Goal: Task Accomplishment & Management: Complete application form

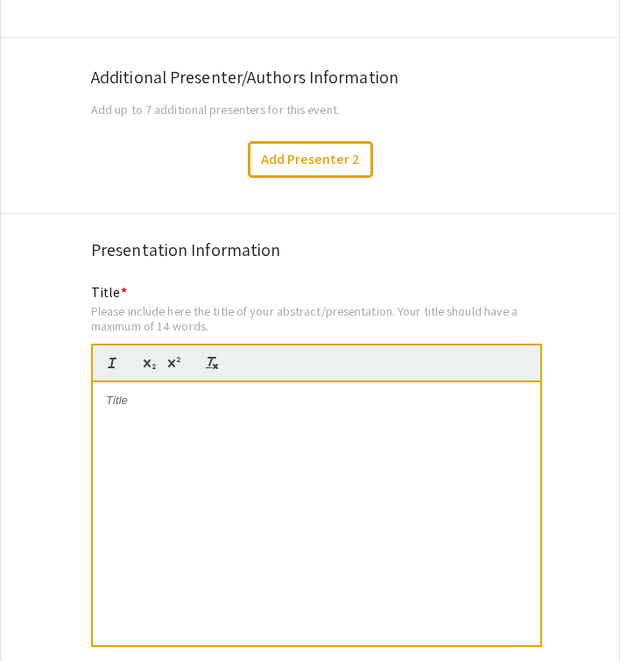
scroll to position [2980, 0]
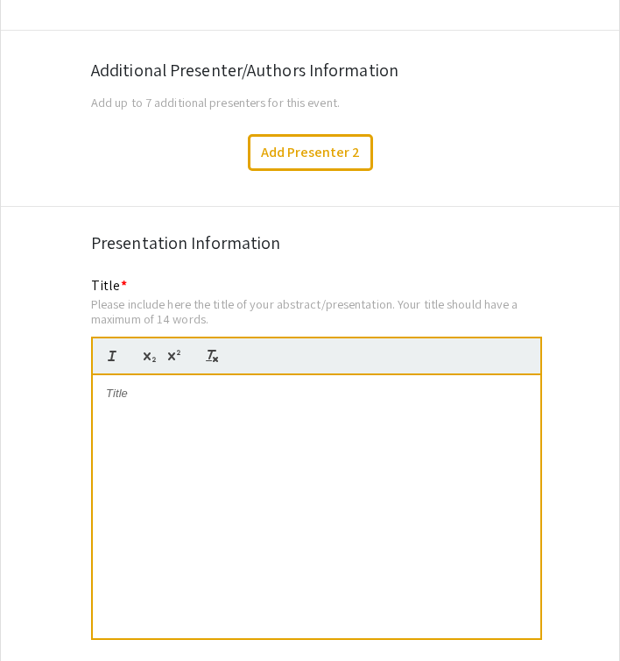
click at [131, 385] on p at bounding box center [316, 393] width 421 height 16
click at [342, 389] on strong "Neo-adjuvant [MEDICAL_DATA] and [MEDICAL_DATA] in [MEDICAL_DATA]: A Systematic …" at bounding box center [319, 400] width 418 height 29
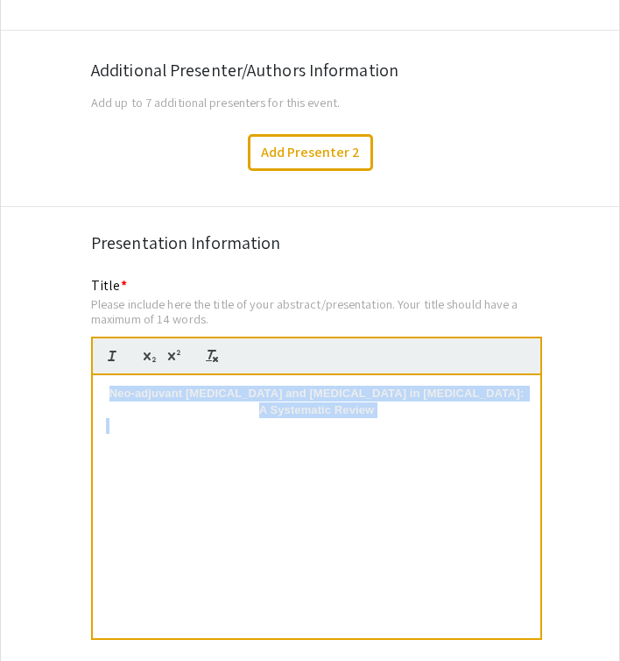
drag, startPoint x: 138, startPoint y: 371, endPoint x: 406, endPoint y: 400, distance: 269.6
click at [406, 400] on div "Neo-adjuvant [MEDICAL_DATA] and [MEDICAL_DATA] in [MEDICAL_DATA]: A Systematic …" at bounding box center [317, 506] width 448 height 263
click at [239, 486] on div "Neo-adjuvant [MEDICAL_DATA] and [MEDICAL_DATA] in [MEDICAL_DATA]: A Systematic …" at bounding box center [317, 506] width 448 height 263
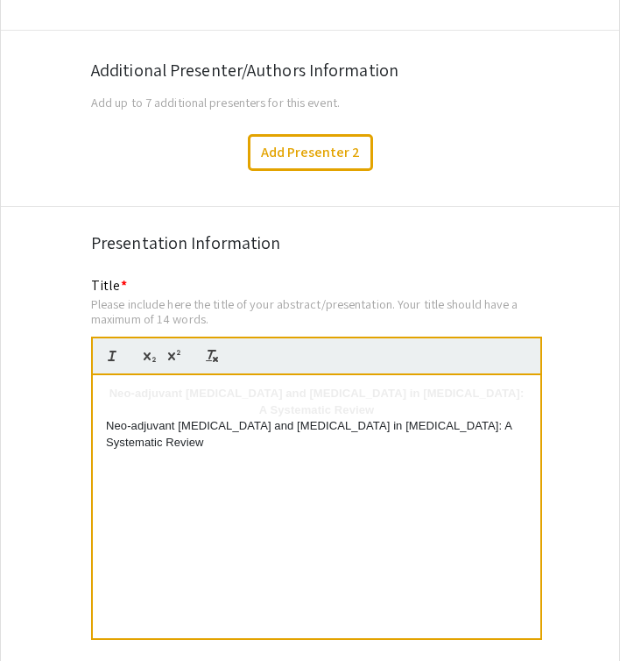
drag, startPoint x: 239, startPoint y: 486, endPoint x: 158, endPoint y: 375, distance: 137.9
click at [158, 385] on p "Neo-adjuvant [MEDICAL_DATA] and [MEDICAL_DATA] in [MEDICAL_DATA]: A Systematic …" at bounding box center [316, 401] width 421 height 32
drag, startPoint x: 143, startPoint y: 375, endPoint x: 507, endPoint y: 396, distance: 365.0
click at [507, 396] on p "Neo-adjuvant [MEDICAL_DATA] and [MEDICAL_DATA] in [MEDICAL_DATA]: A Systematic …" at bounding box center [316, 401] width 421 height 32
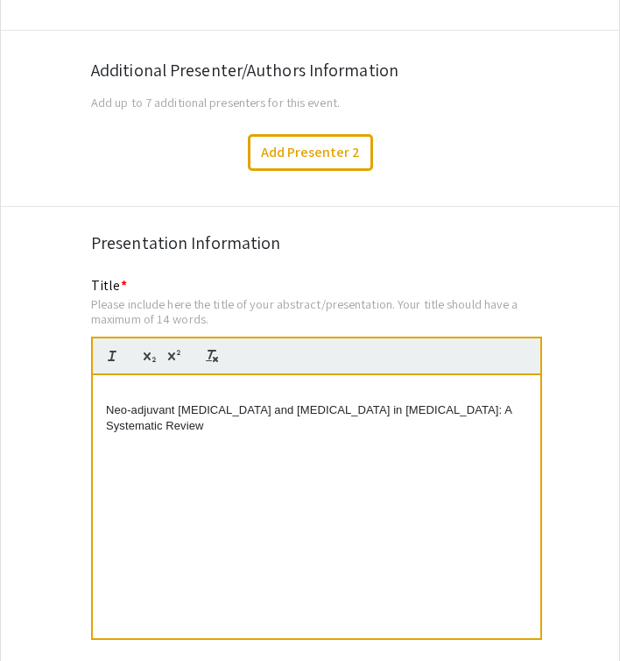
click at [104, 391] on div "Neo-adjuvant [MEDICAL_DATA] and [MEDICAL_DATA] in [MEDICAL_DATA]: A Systematic …" at bounding box center [317, 506] width 448 height 263
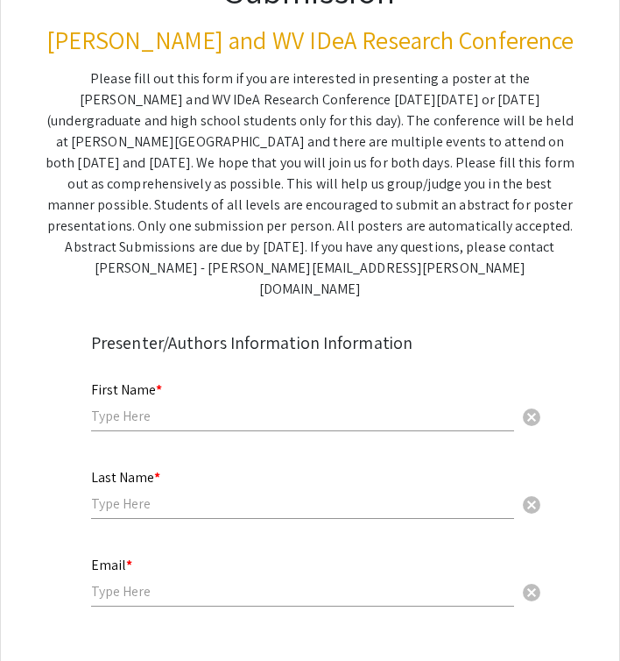
scroll to position [230, 0]
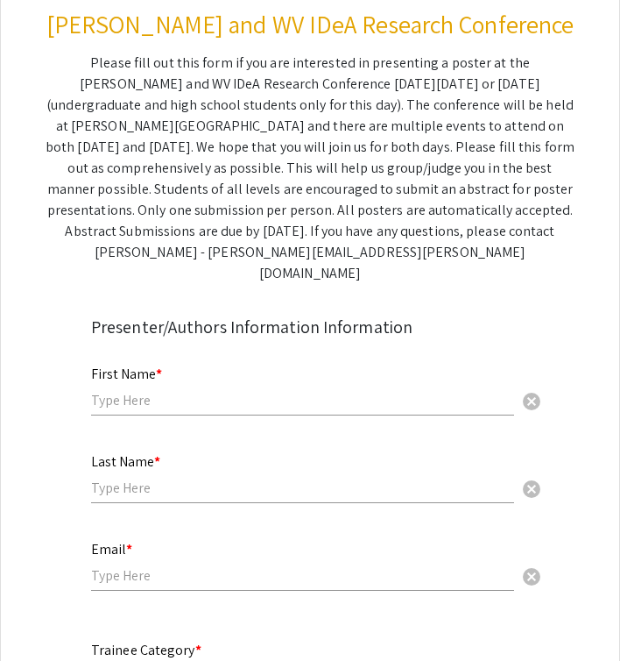
click at [152, 391] on input "text" at bounding box center [302, 400] width 423 height 18
type input "Laura"
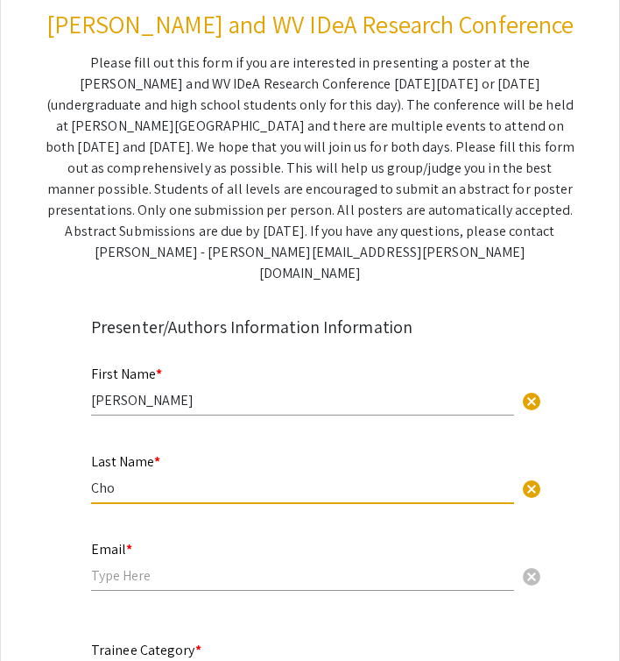
type input "Cho"
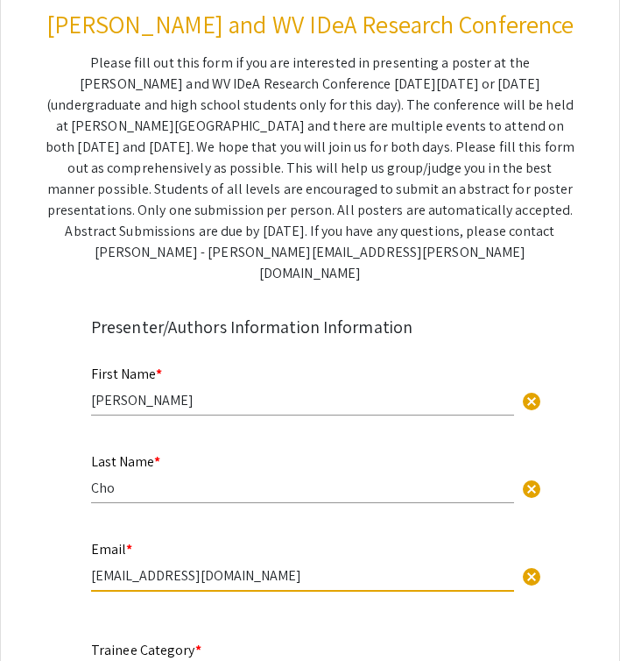
type input "ldc00017@mix.wvu.edu"
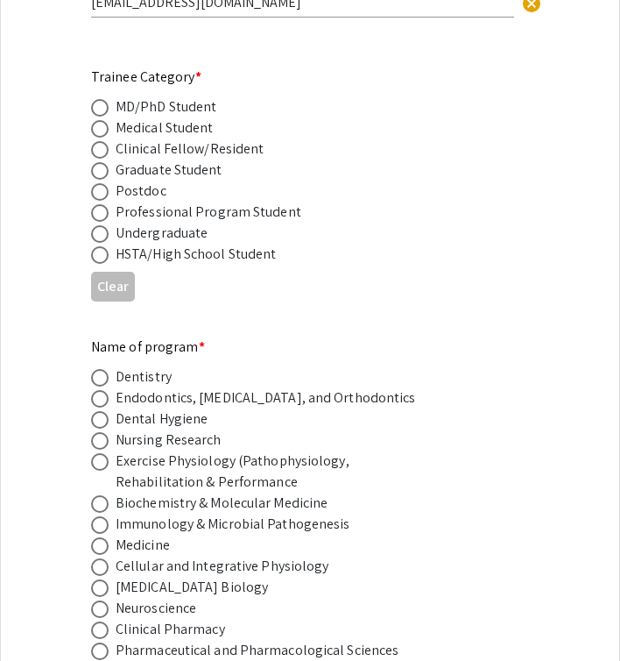
scroll to position [813, 0]
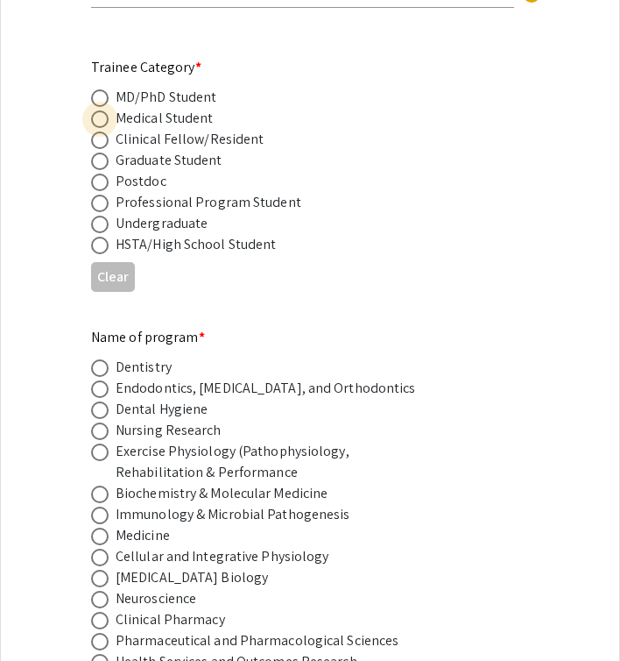
click at [99, 110] on span at bounding box center [100, 119] width 18 height 18
click at [99, 110] on input "radio" at bounding box center [100, 119] width 18 height 18
radio input "true"
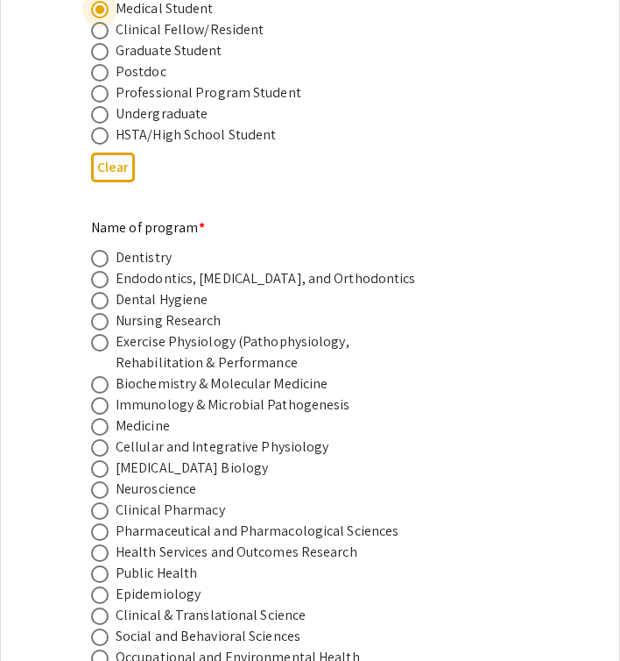
scroll to position [927, 0]
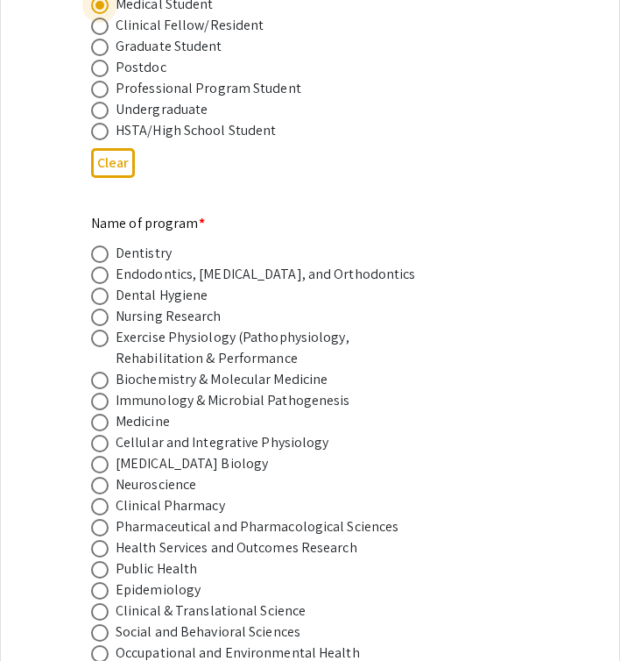
click at [97, 413] on span at bounding box center [100, 422] width 18 height 18
click at [97, 413] on input "radio" at bounding box center [100, 422] width 18 height 18
radio input "true"
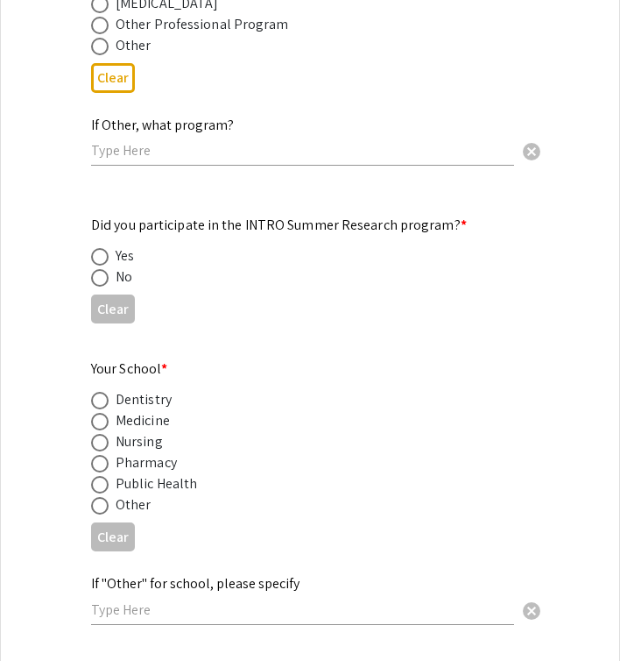
scroll to position [1675, 0]
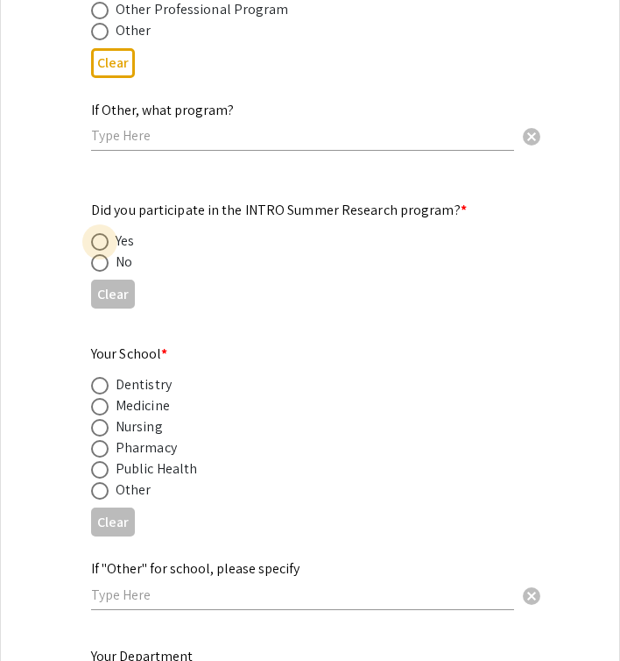
click at [100, 233] on span at bounding box center [100, 242] width 18 height 18
click at [100, 233] on input "radio" at bounding box center [100, 242] width 18 height 18
radio input "true"
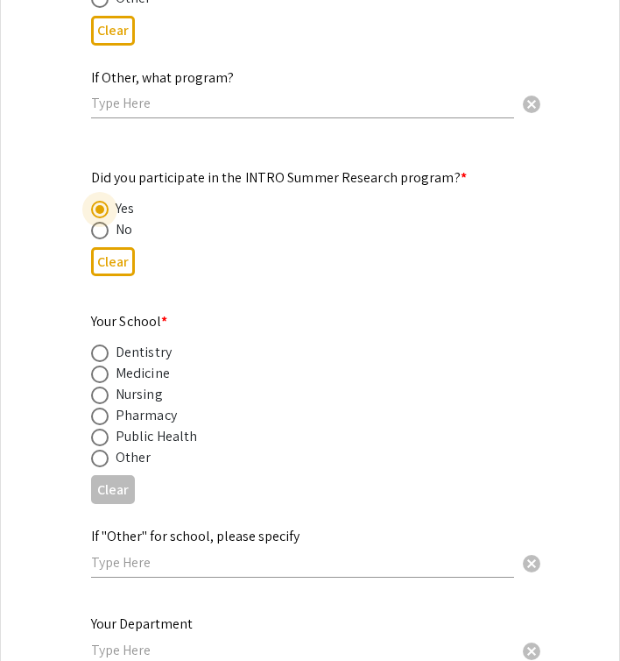
click at [106, 365] on span at bounding box center [100, 374] width 18 height 18
click at [106, 365] on input "radio" at bounding box center [100, 374] width 18 height 18
radio input "true"
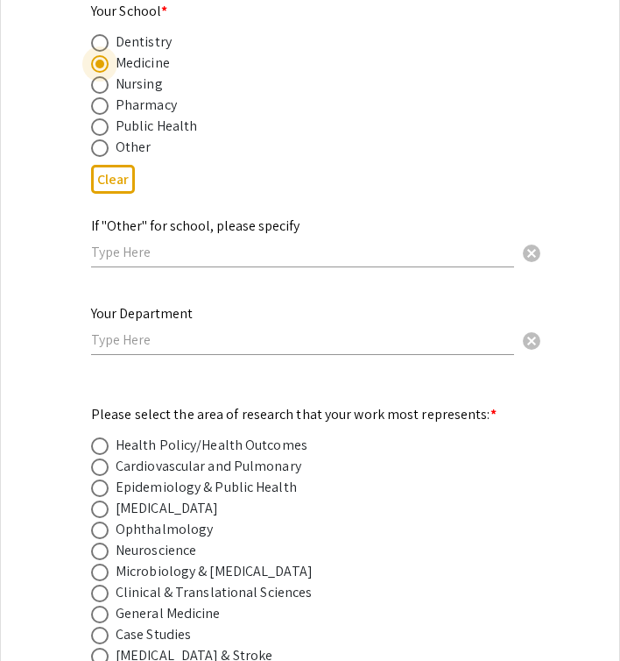
scroll to position [2007, 0]
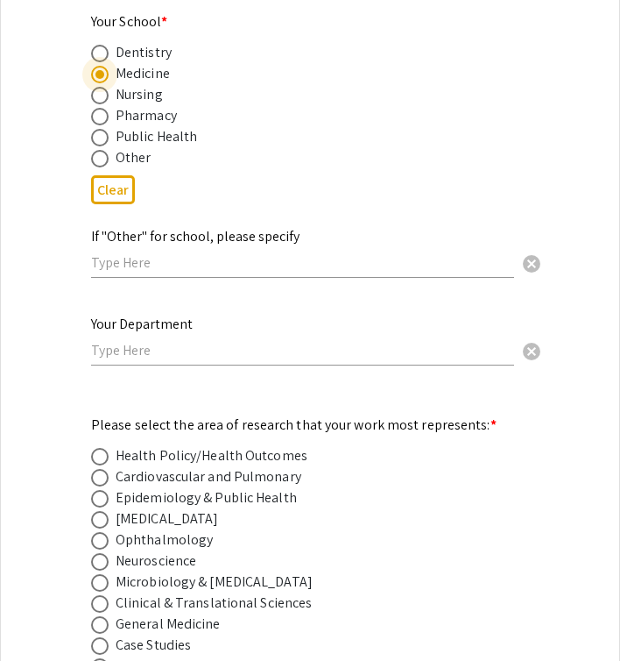
click at [124, 341] on input "text" at bounding box center [302, 350] width 423 height 18
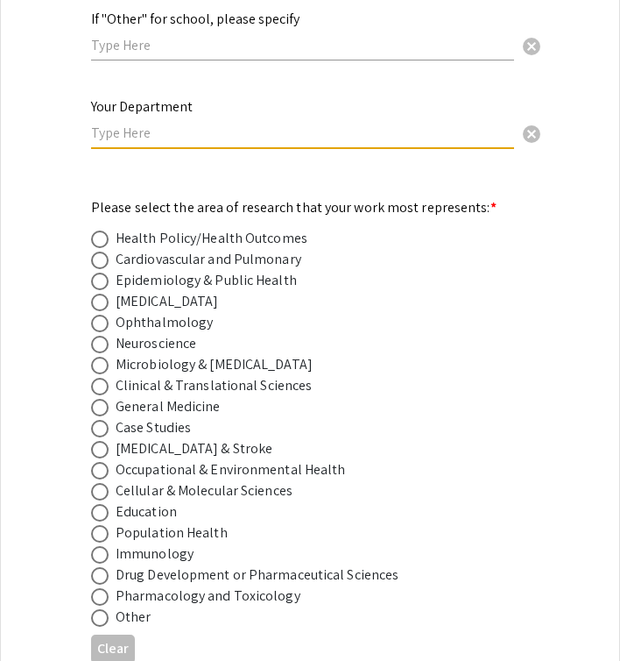
scroll to position [2228, 0]
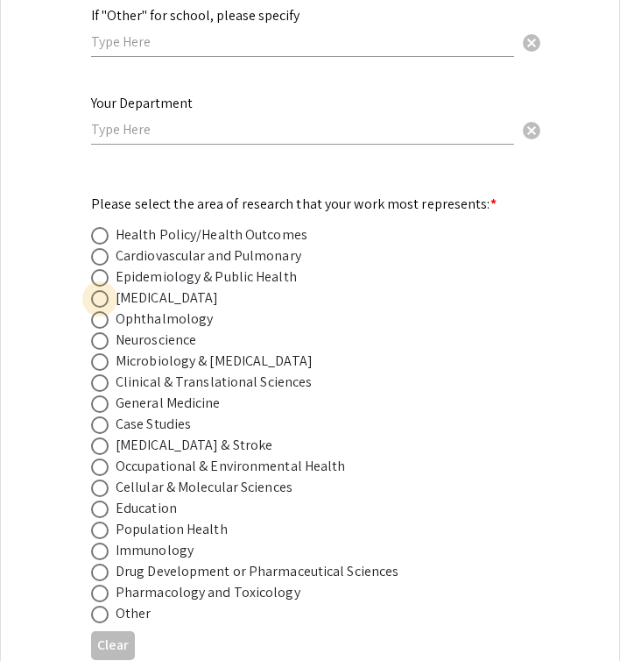
click at [101, 290] on span at bounding box center [100, 299] width 18 height 18
click at [101, 290] on input "radio" at bounding box center [100, 299] width 18 height 18
radio input "true"
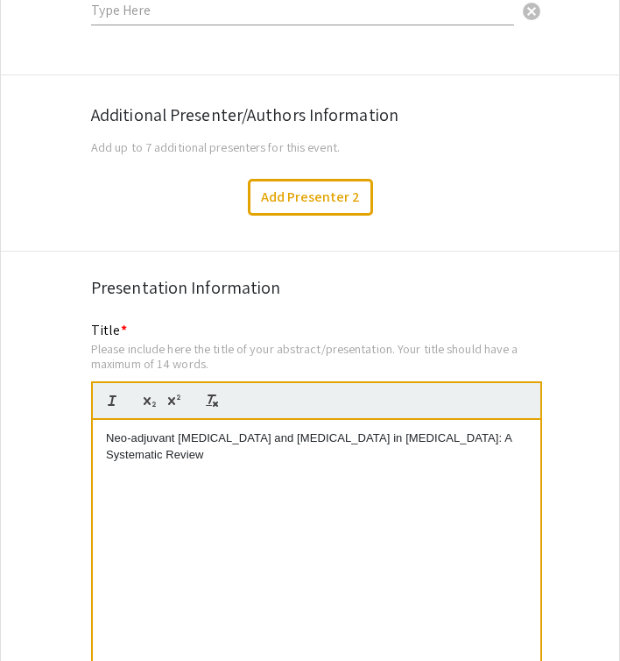
scroll to position [2941, 0]
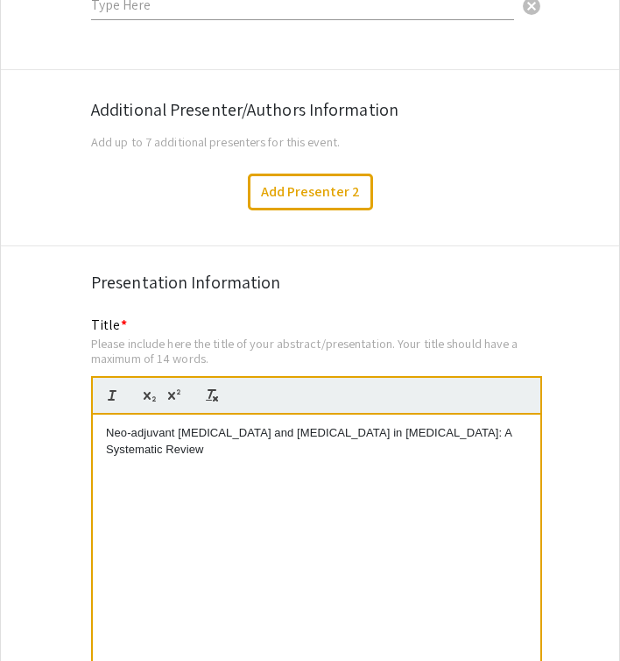
click at [106, 425] on p "Neo-adjuvant [MEDICAL_DATA] and [MEDICAL_DATA] in [MEDICAL_DATA]: A Systematic …" at bounding box center [316, 441] width 421 height 32
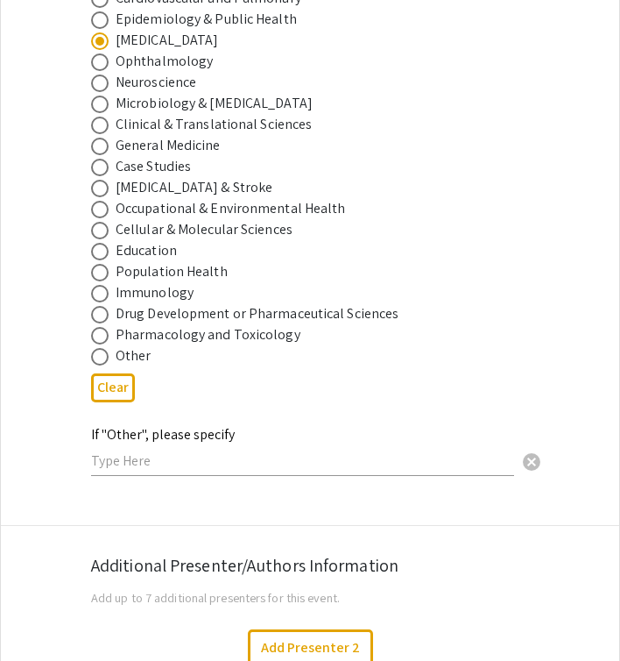
scroll to position [2474, 0]
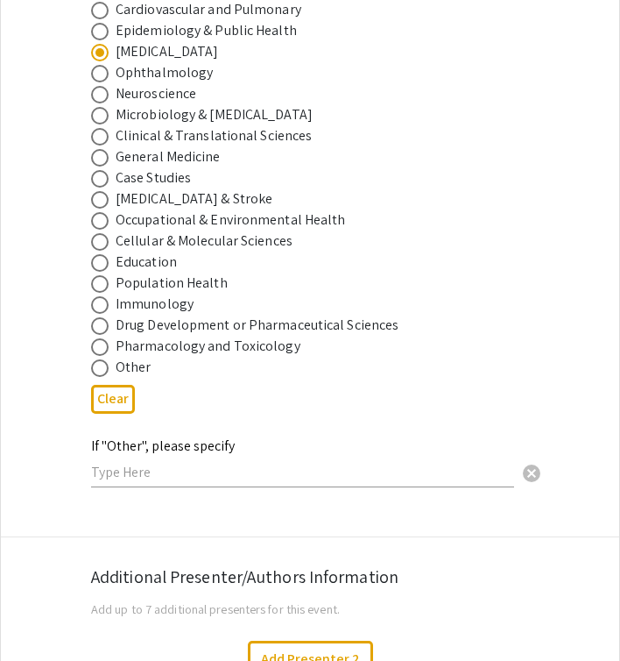
click at [95, 359] on span at bounding box center [100, 368] width 18 height 18
click at [95, 359] on input "radio" at bounding box center [100, 368] width 18 height 18
radio input "true"
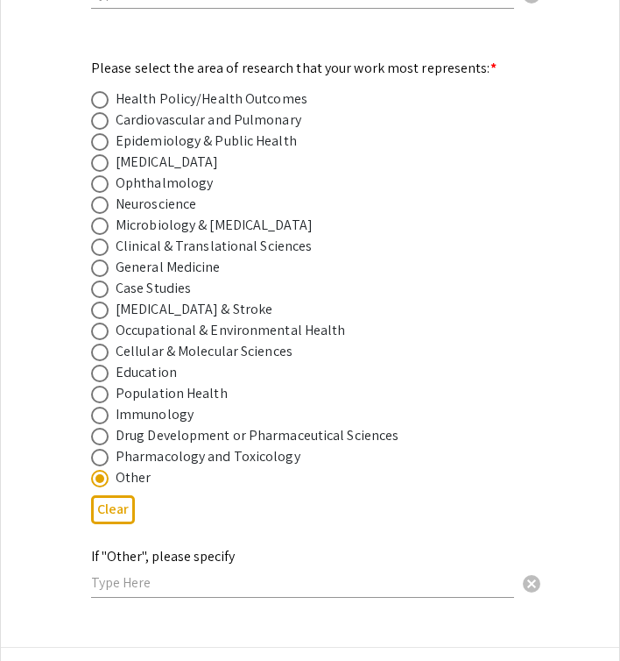
scroll to position [2369, 0]
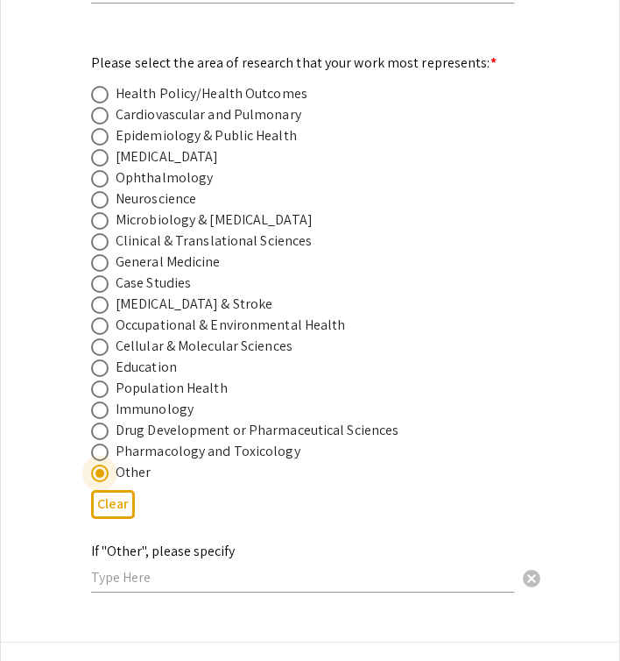
click at [99, 149] on span at bounding box center [100, 158] width 18 height 18
click at [99, 149] on input "radio" at bounding box center [100, 158] width 18 height 18
radio input "true"
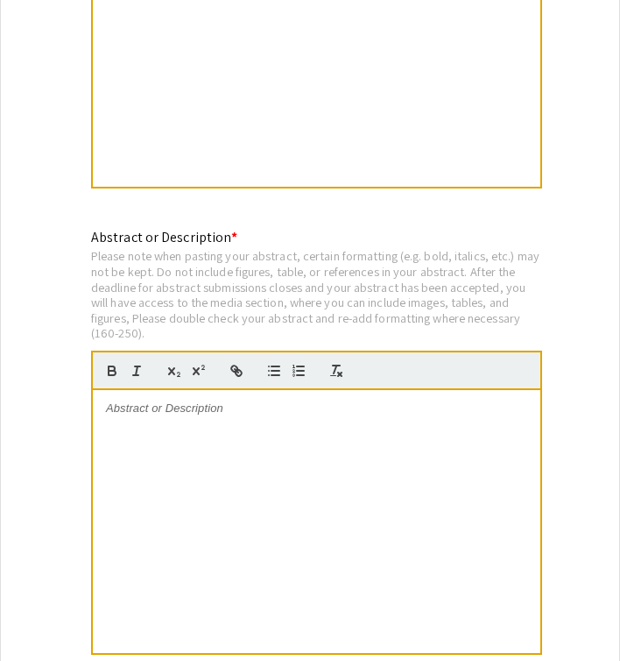
scroll to position [3475, 0]
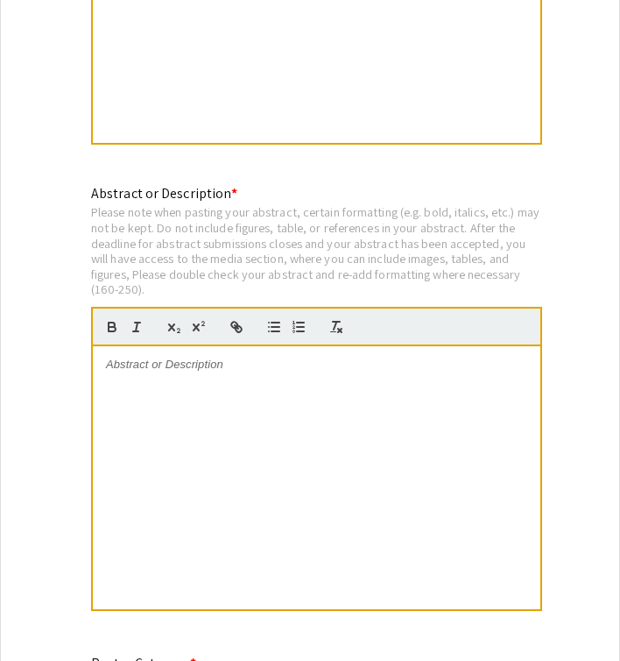
click at [151, 354] on div at bounding box center [317, 477] width 448 height 263
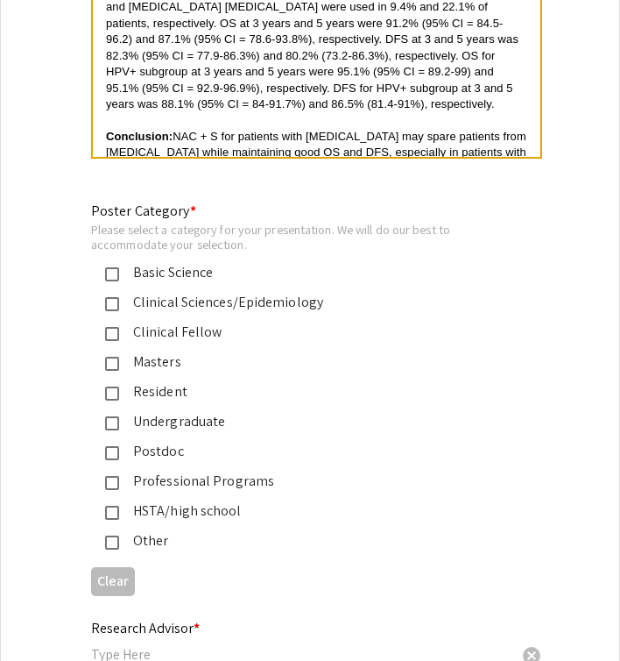
scroll to position [3945, 0]
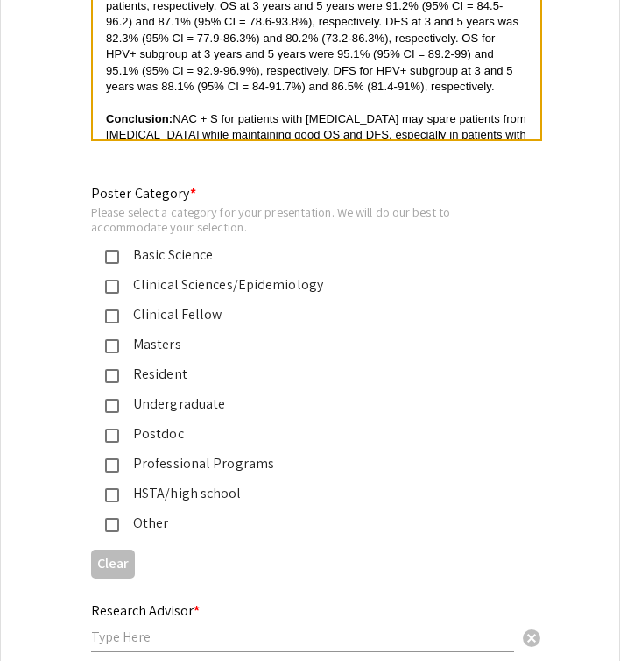
click at [112, 458] on mat-pseudo-checkbox at bounding box center [112, 465] width 14 height 14
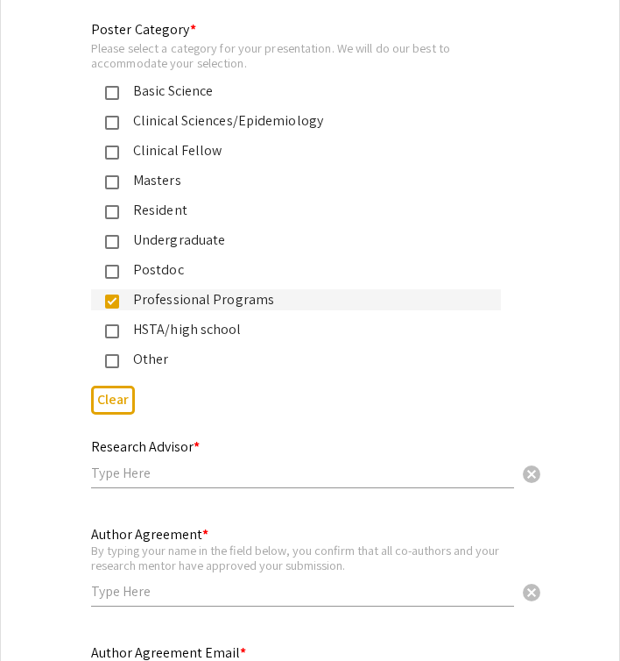
scroll to position [4119, 0]
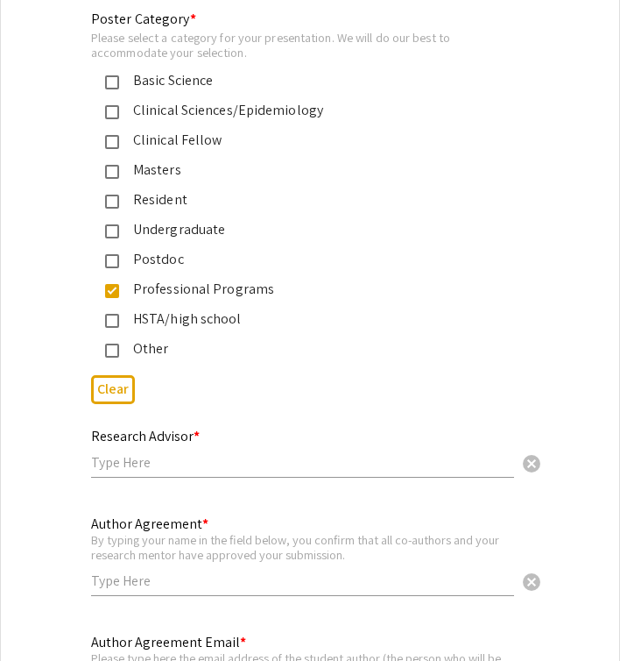
click at [125, 453] on input "text" at bounding box center [302, 462] width 423 height 18
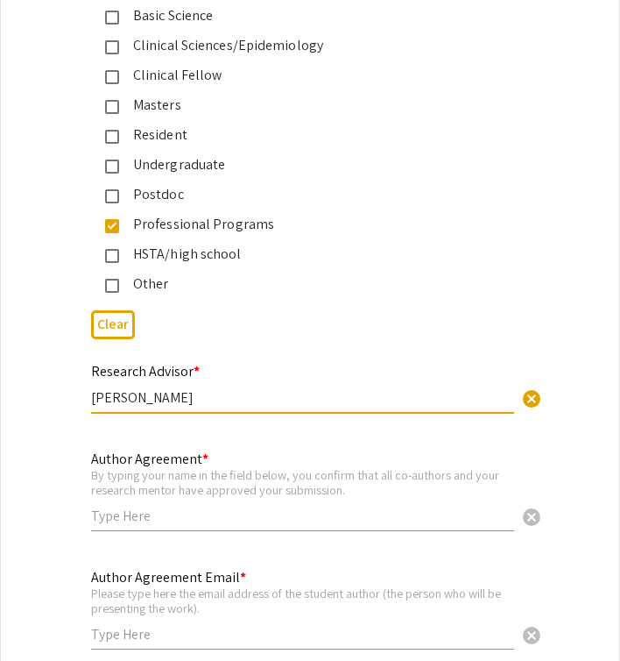
scroll to position [4196, 0]
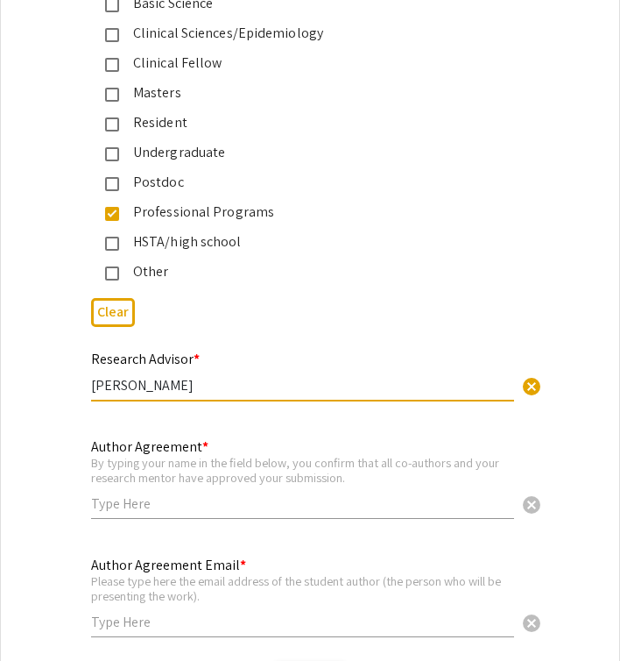
type input "Dr. Meghan Turner"
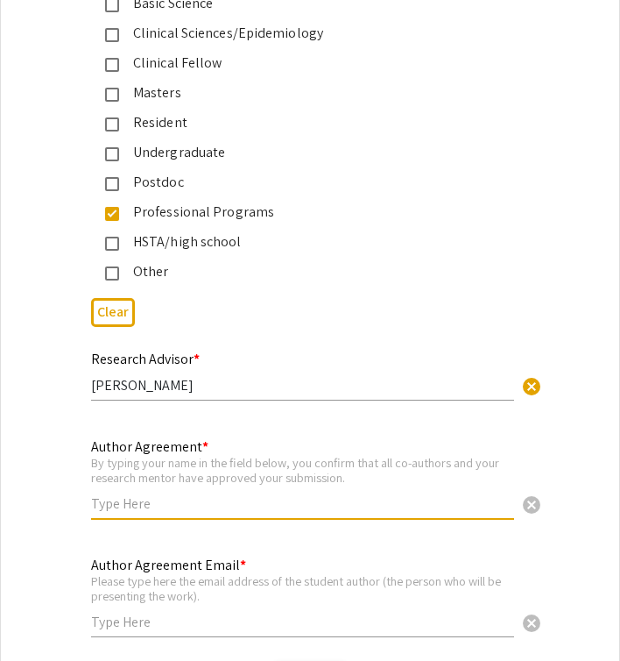
click at [177, 494] on input "text" at bounding box center [302, 503] width 423 height 18
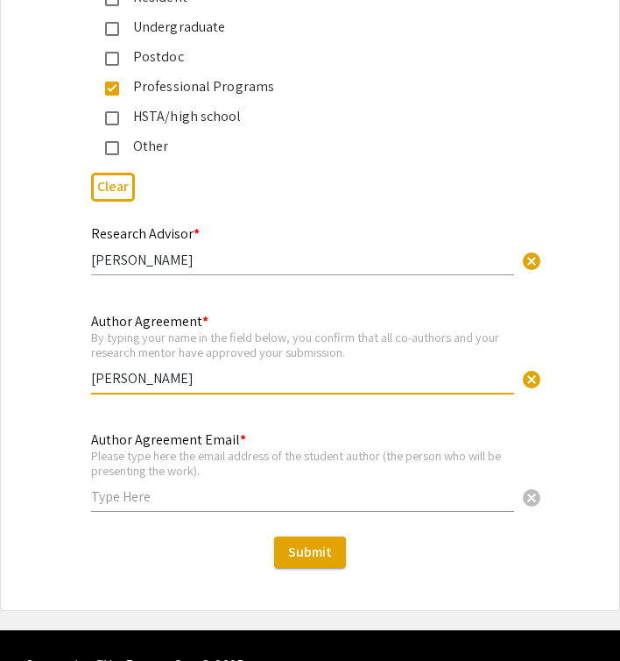
scroll to position [4325, 0]
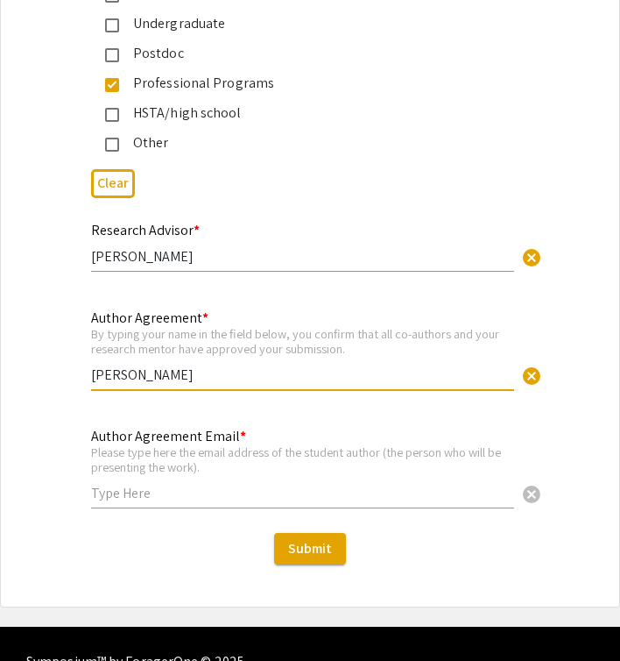
type input "Laura Cho"
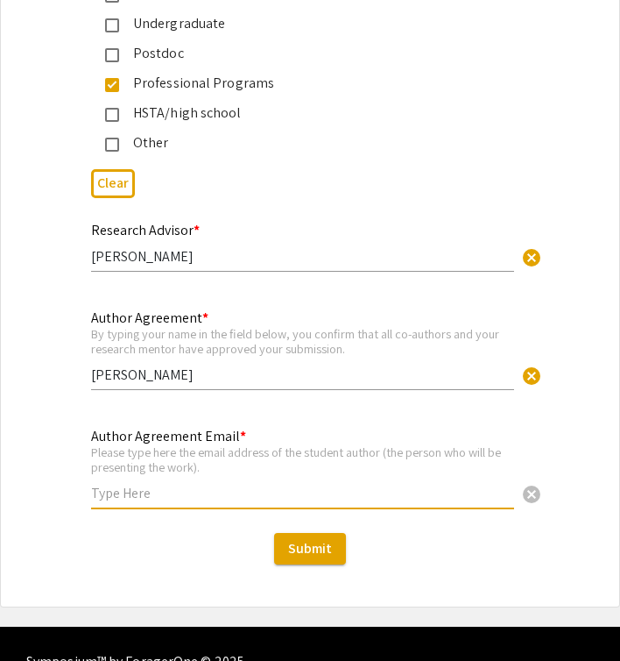
click at [185, 484] on input "text" at bounding box center [302, 493] width 423 height 18
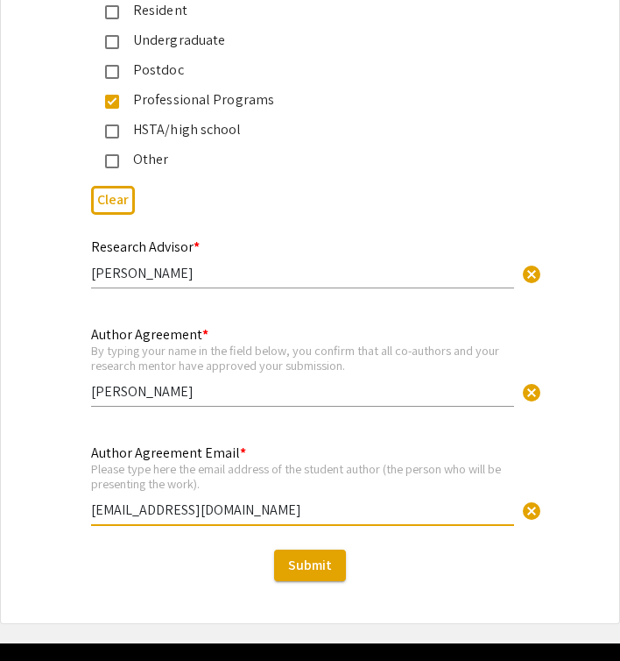
type input "ldc00017@mix.wvu.edu"
click at [173, 549] on div "Submit" at bounding box center [310, 565] width 618 height 32
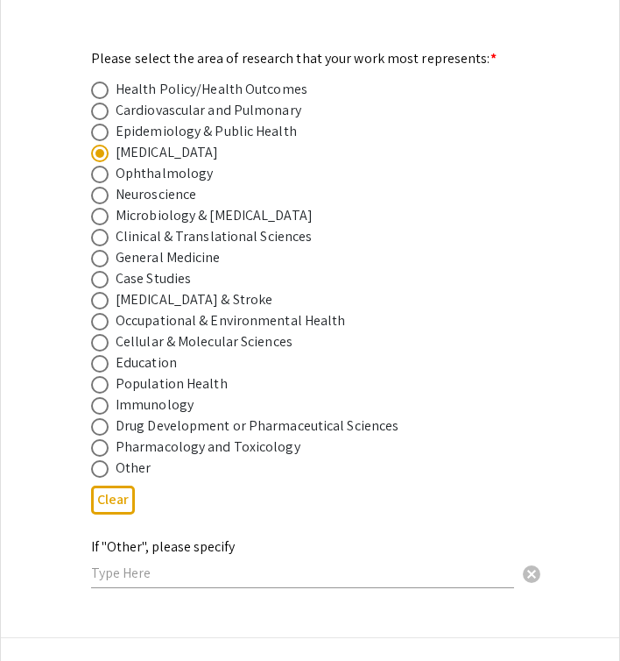
scroll to position [2370, 0]
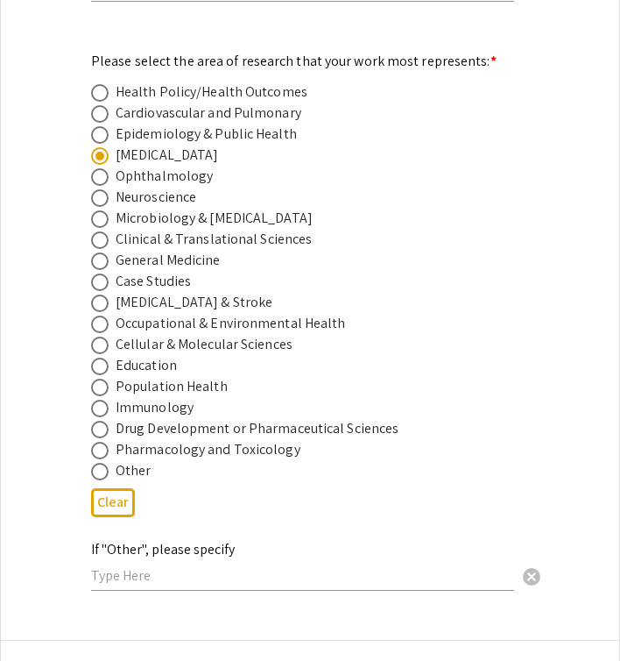
click at [97, 463] on span at bounding box center [100, 472] width 18 height 18
click at [97, 463] on input "radio" at bounding box center [100, 472] width 18 height 18
radio input "true"
click at [99, 147] on span at bounding box center [100, 156] width 18 height 18
click at [99, 147] on input "radio" at bounding box center [100, 156] width 18 height 18
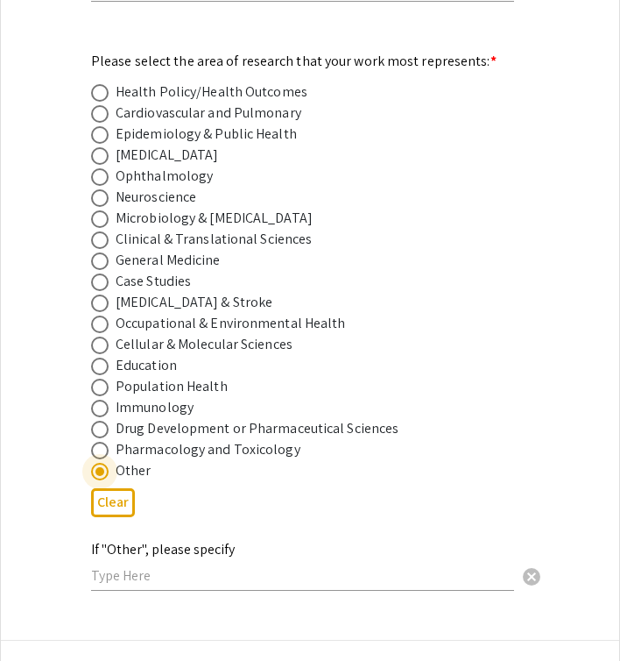
radio input "true"
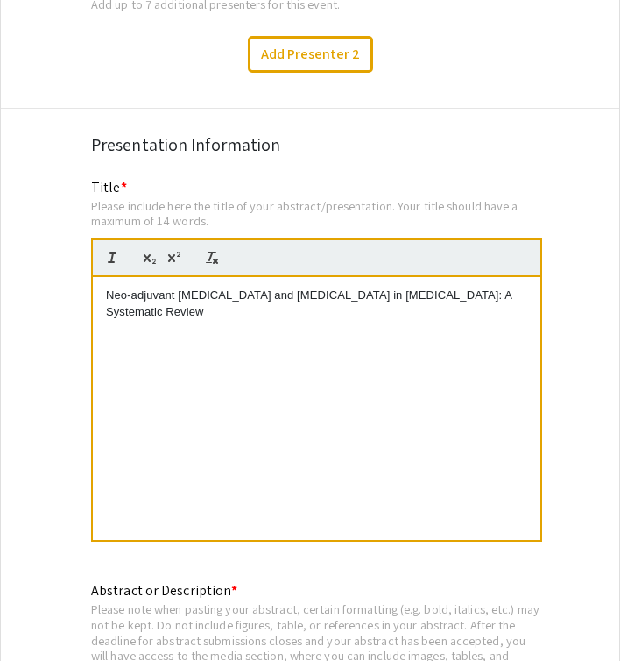
scroll to position [3080, 0]
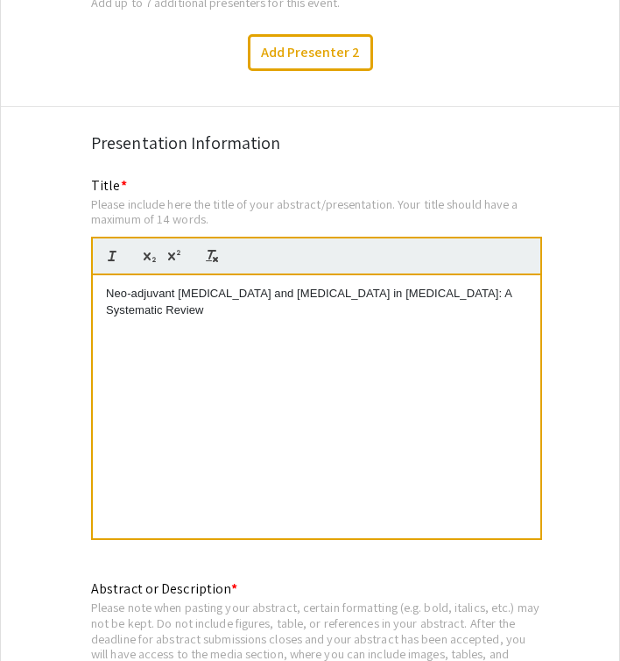
click at [106, 286] on p "Neo-adjuvant [MEDICAL_DATA] and [MEDICAL_DATA] in [MEDICAL_DATA]: A Systematic …" at bounding box center [316, 302] width 421 height 32
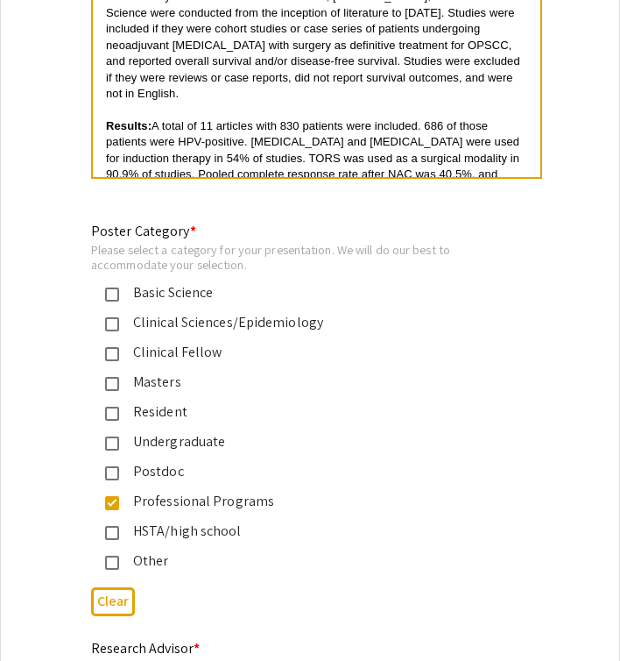
scroll to position [3849, 0]
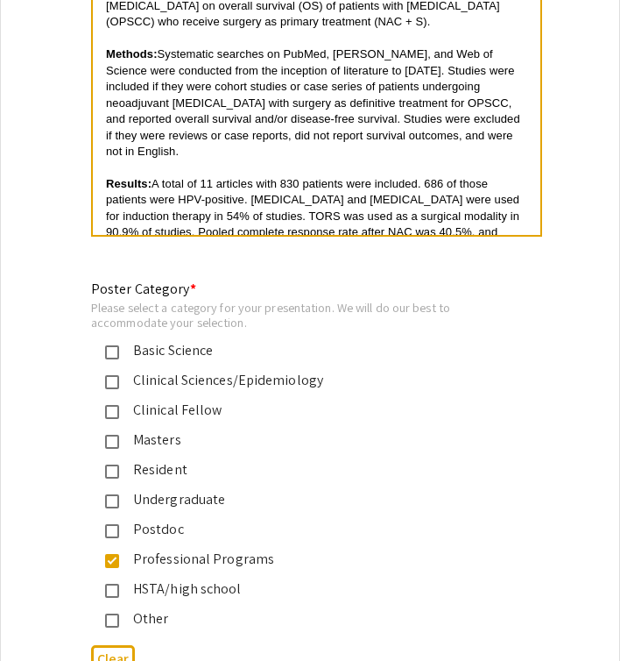
click at [213, 177] on span "A total of 11 articles with 830 patients were included. 686 of those patients w…" at bounding box center [314, 272] width 417 height 191
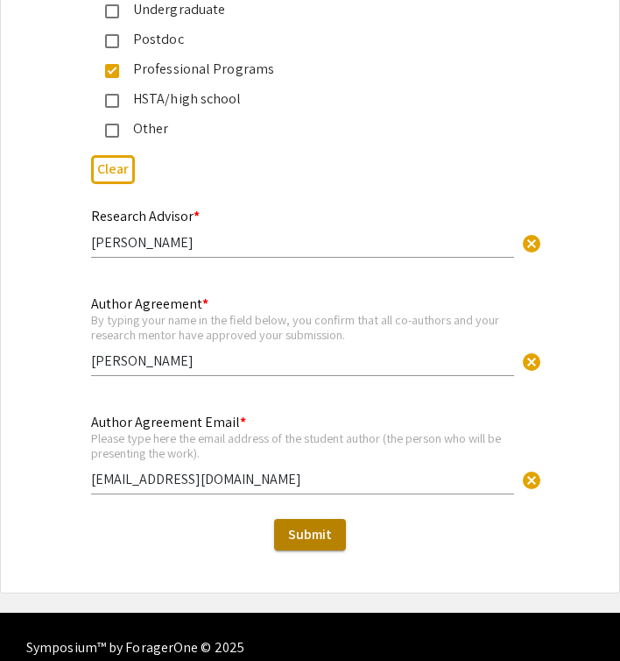
scroll to position [4338, 0]
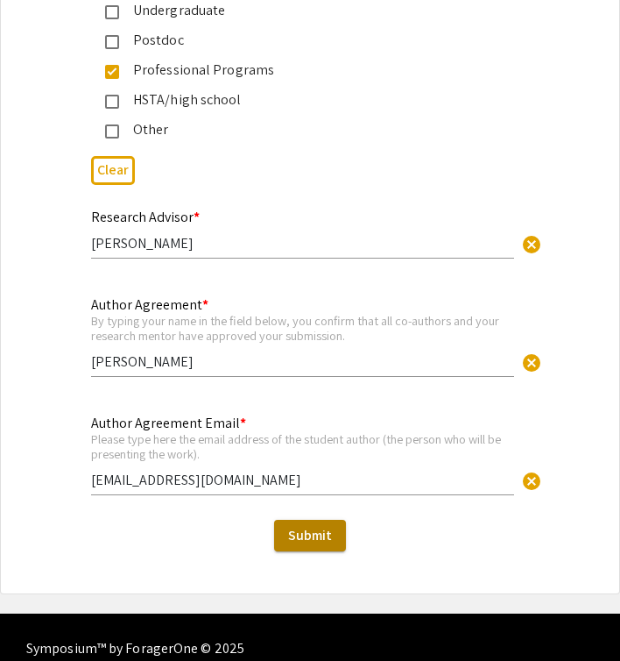
click at [313, 526] on span "Submit" at bounding box center [310, 535] width 44 height 18
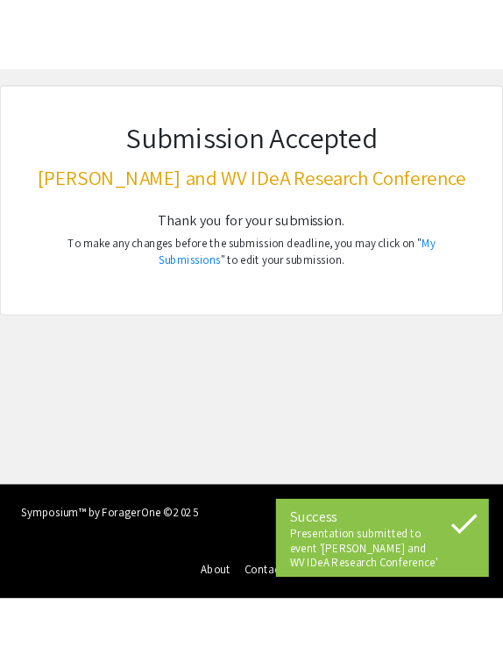
scroll to position [0, 0]
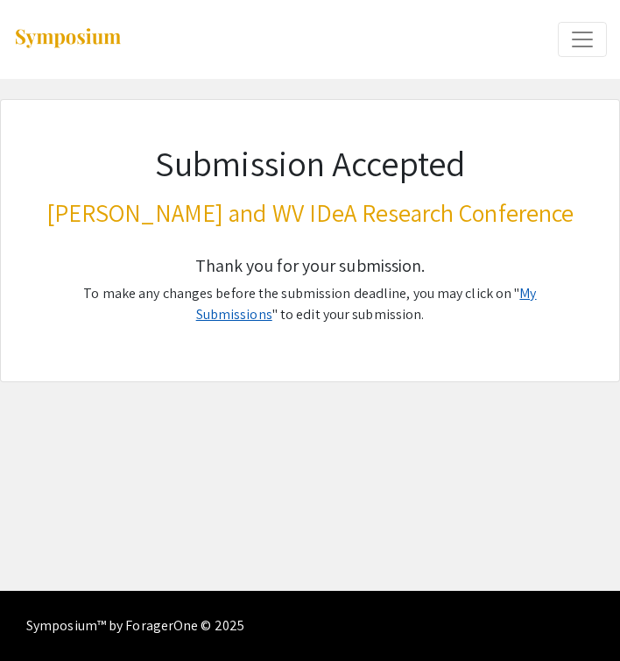
click at [505, 291] on link "My Submissions" at bounding box center [366, 303] width 341 height 39
